Goal: Information Seeking & Learning: Learn about a topic

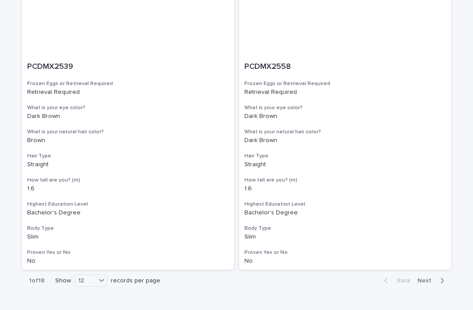
scroll to position [1560, 0]
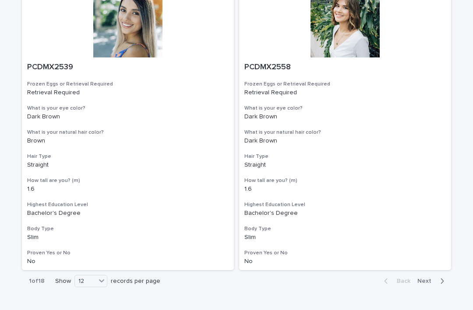
click at [110, 275] on div "Show 12 records per page" at bounding box center [109, 281] width 109 height 12
click at [89, 294] on div "36" at bounding box center [91, 291] width 32 height 11
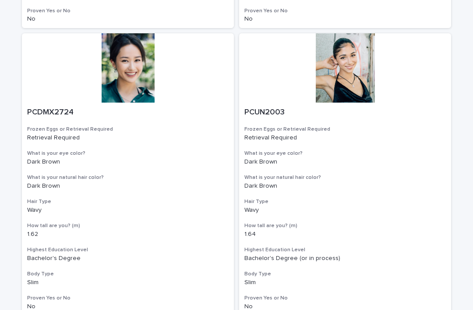
scroll to position [4963, 0]
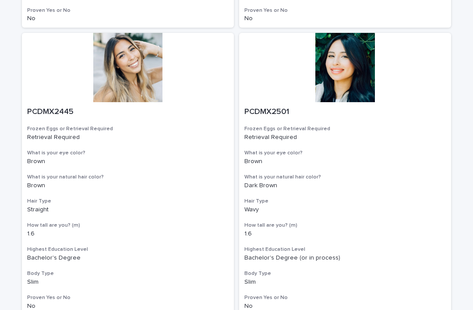
scroll to position [4963, 0]
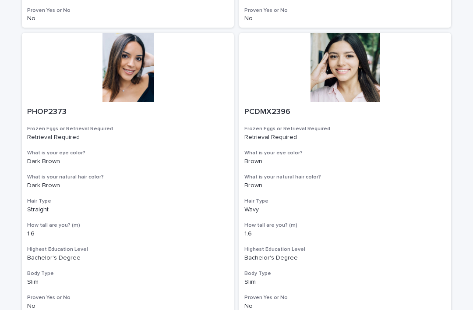
scroll to position [4963, 0]
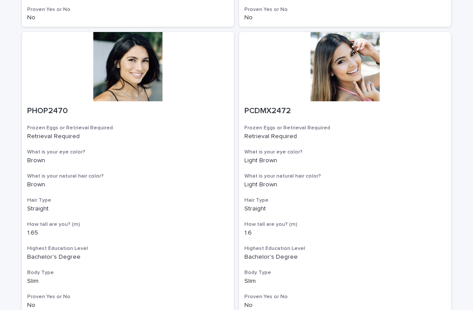
scroll to position [4963, 0]
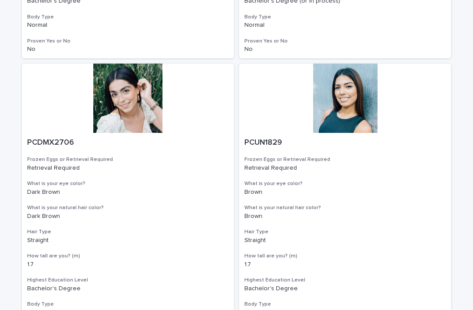
scroll to position [2921, 0]
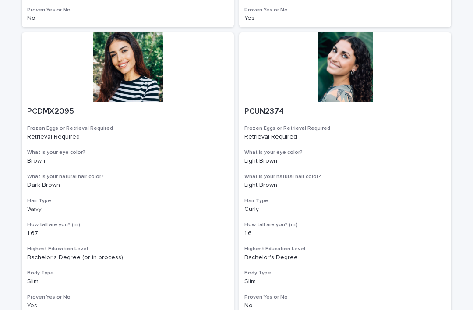
scroll to position [4963, 0]
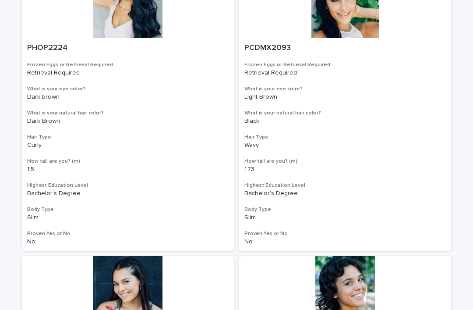
scroll to position [2436, 0]
